Goal: Navigation & Orientation: Find specific page/section

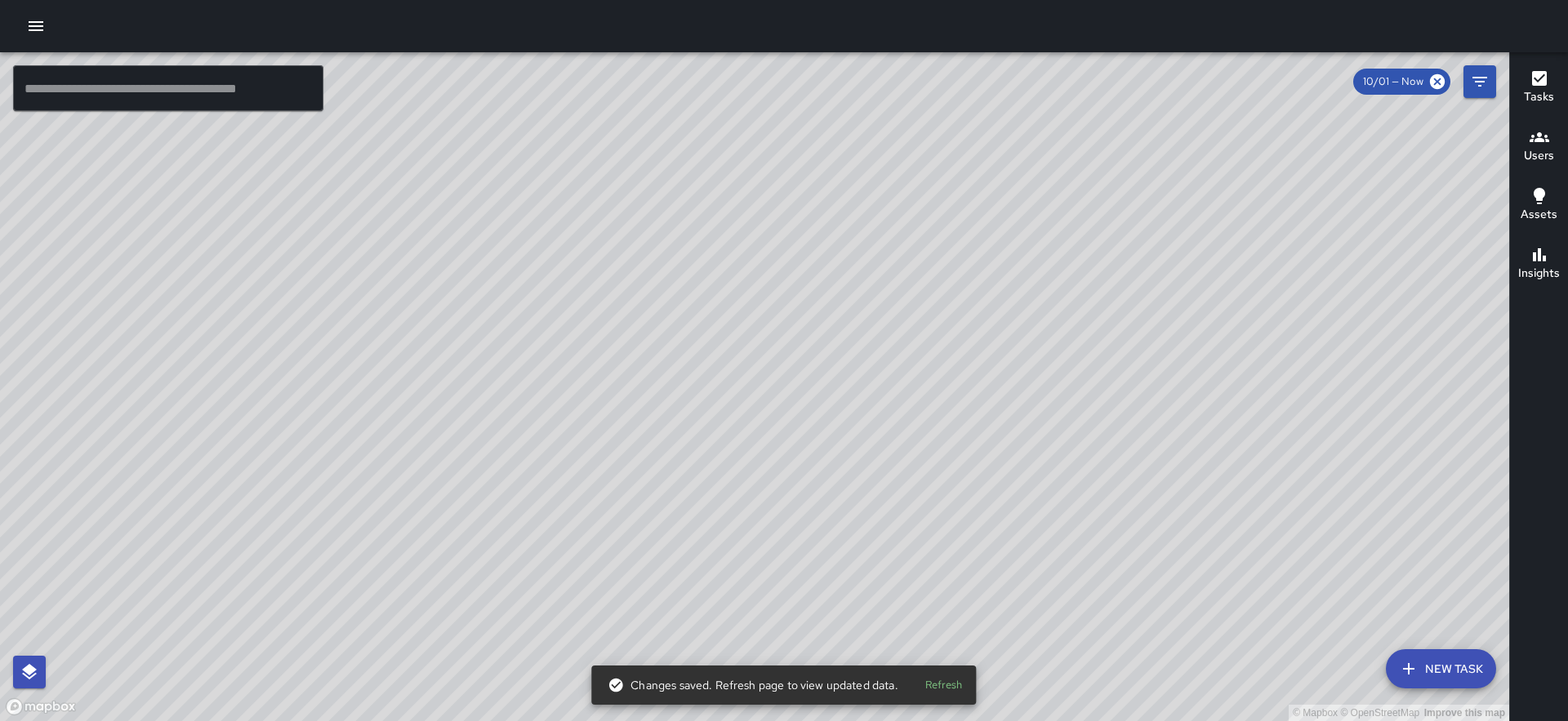
scroll to position [108, 0]
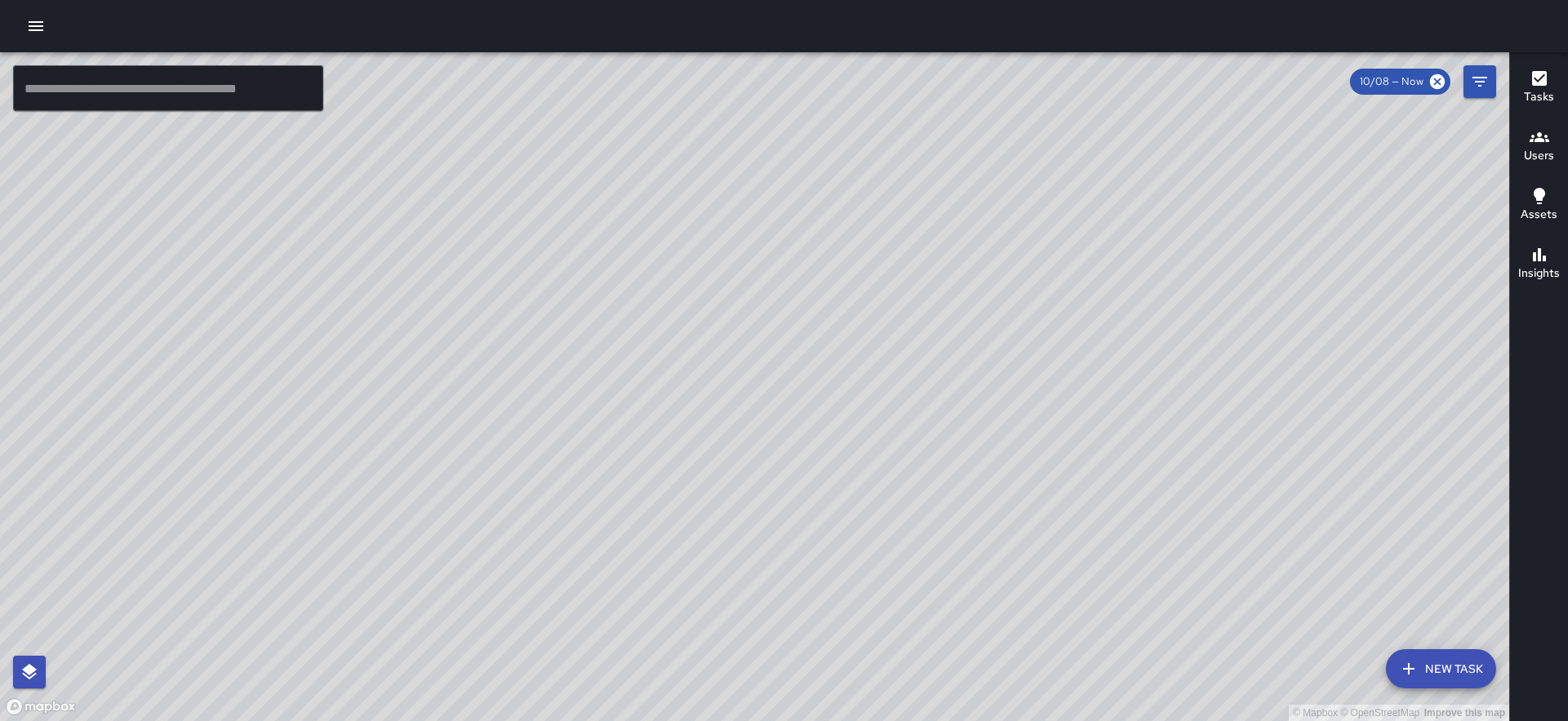
click at [40, 20] on icon "button" at bounding box center [36, 26] width 20 height 20
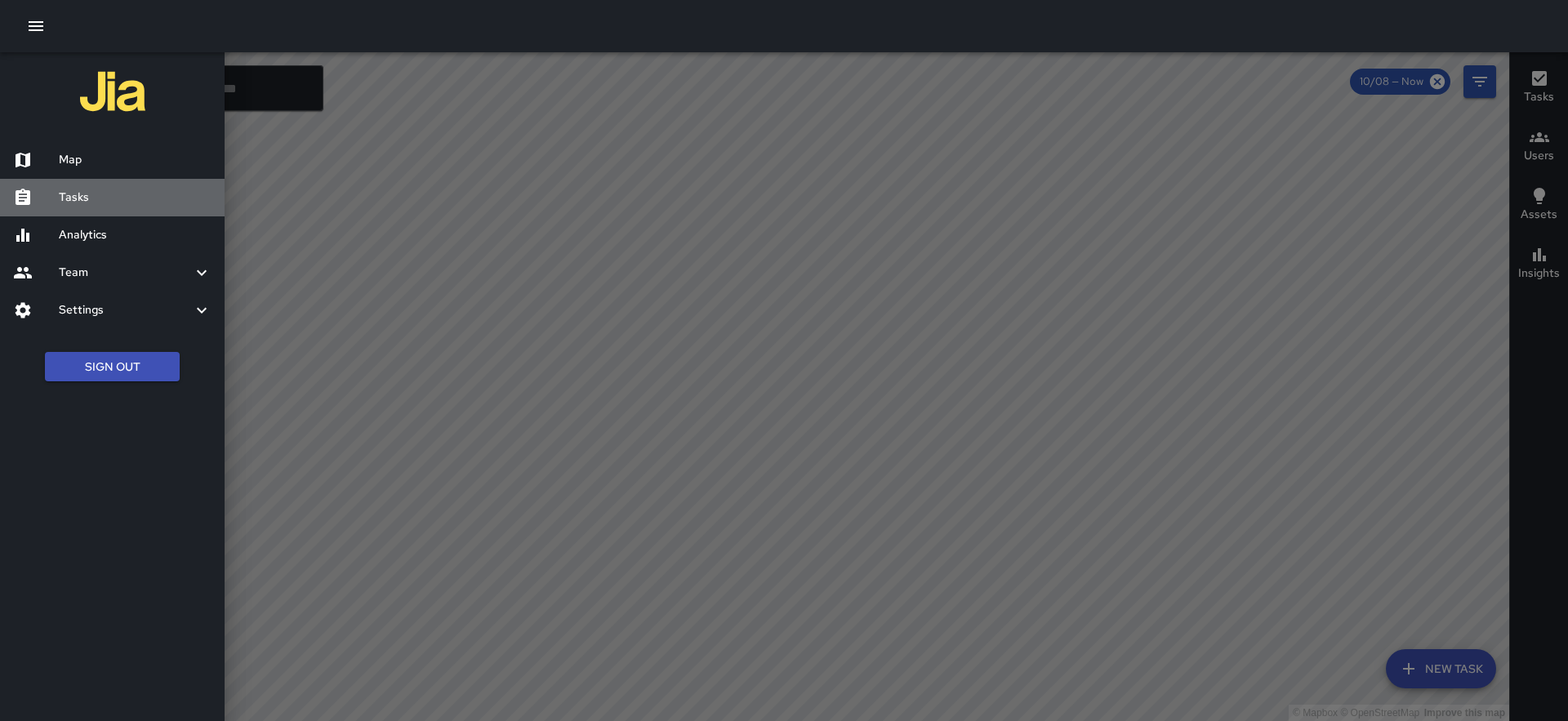
click at [95, 202] on h6 "Tasks" at bounding box center [135, 198] width 153 height 18
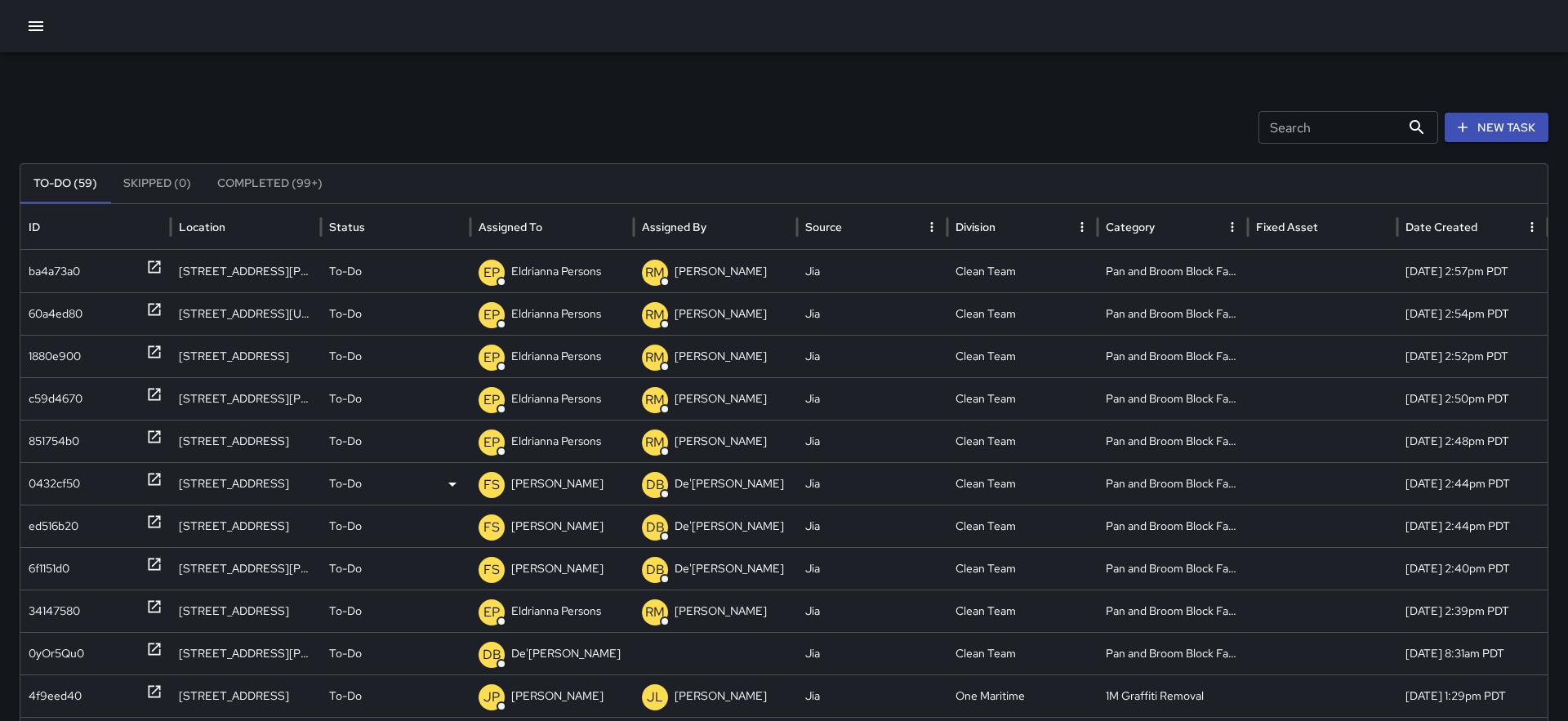
click at [134, 479] on div "0432cf50" at bounding box center [95, 484] width 134 height 42
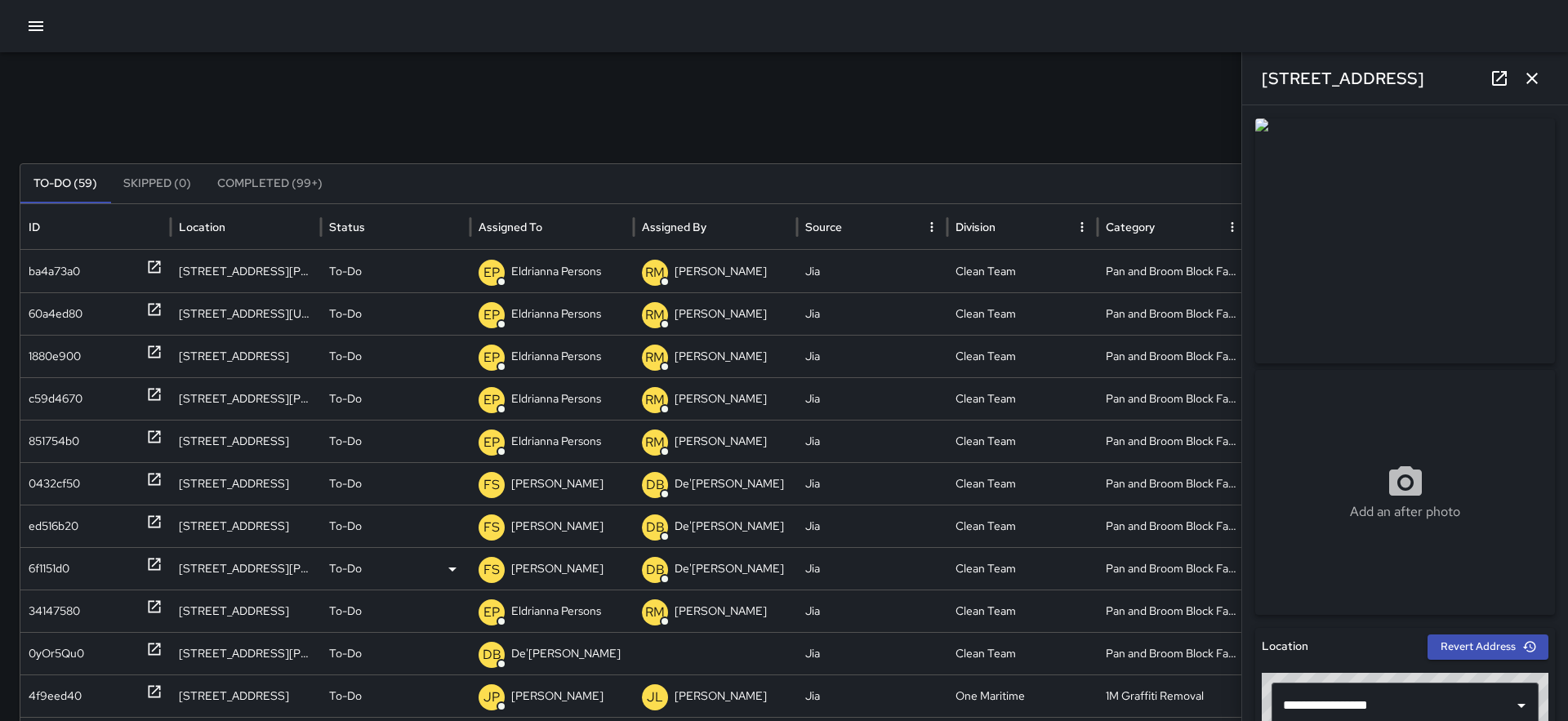
click at [134, 548] on div "6f1151d0" at bounding box center [95, 568] width 151 height 43
click at [44, 41] on div at bounding box center [784, 26] width 1568 height 53
click at [36, 24] on icon "button" at bounding box center [36, 26] width 20 height 20
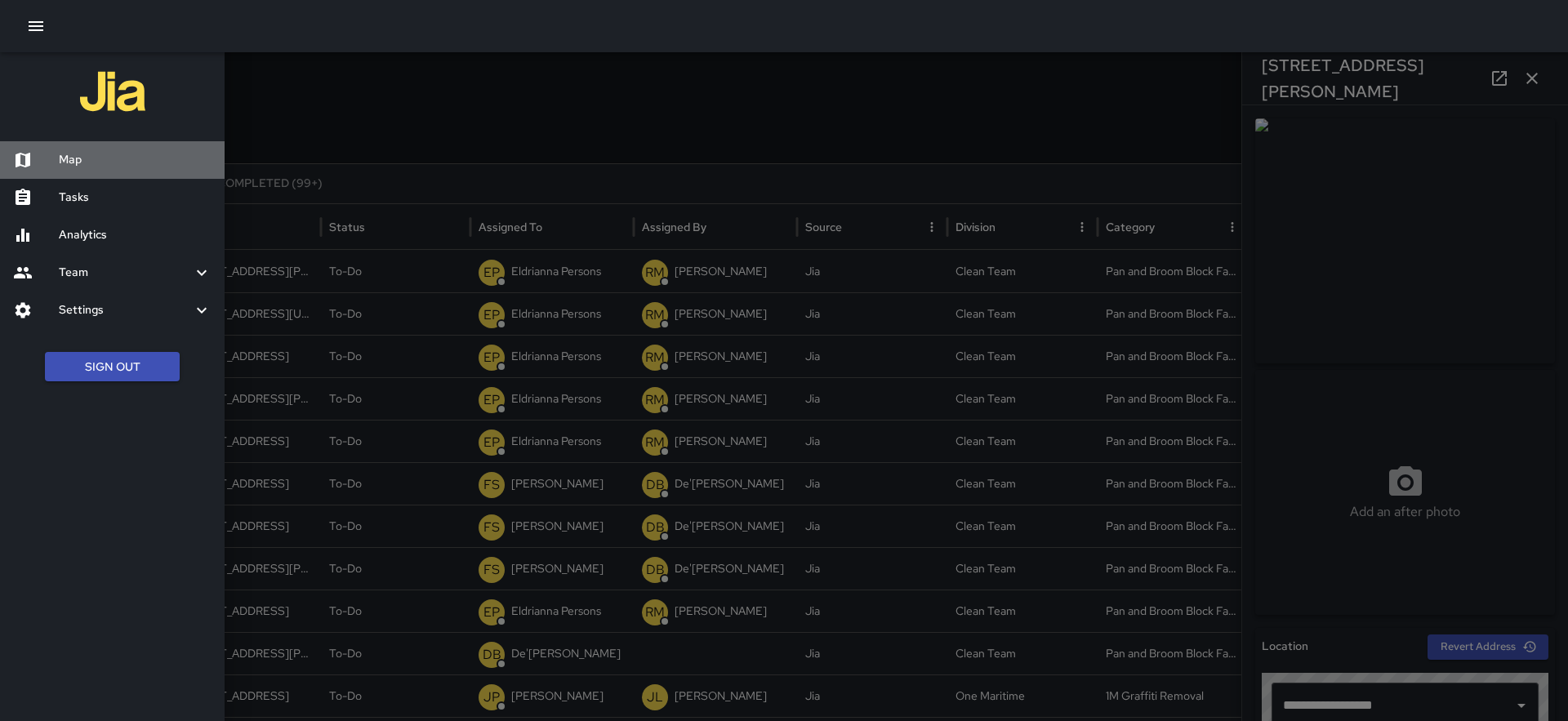
click at [65, 162] on h6 "Map" at bounding box center [135, 160] width 153 height 18
